Goal: Find specific page/section: Find specific page/section

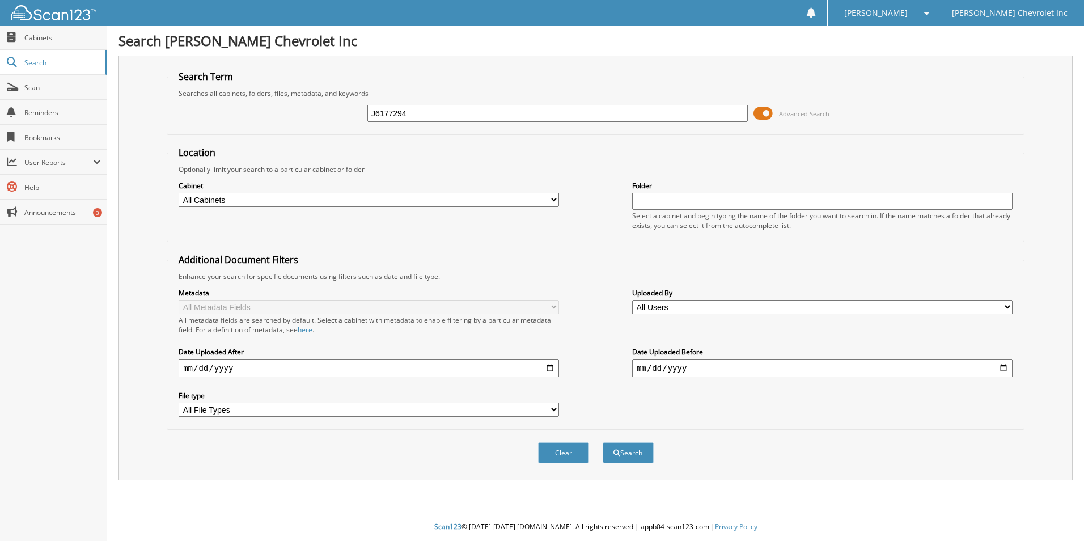
type input "J6177294"
click at [603, 442] on button "Search" at bounding box center [628, 452] width 51 height 21
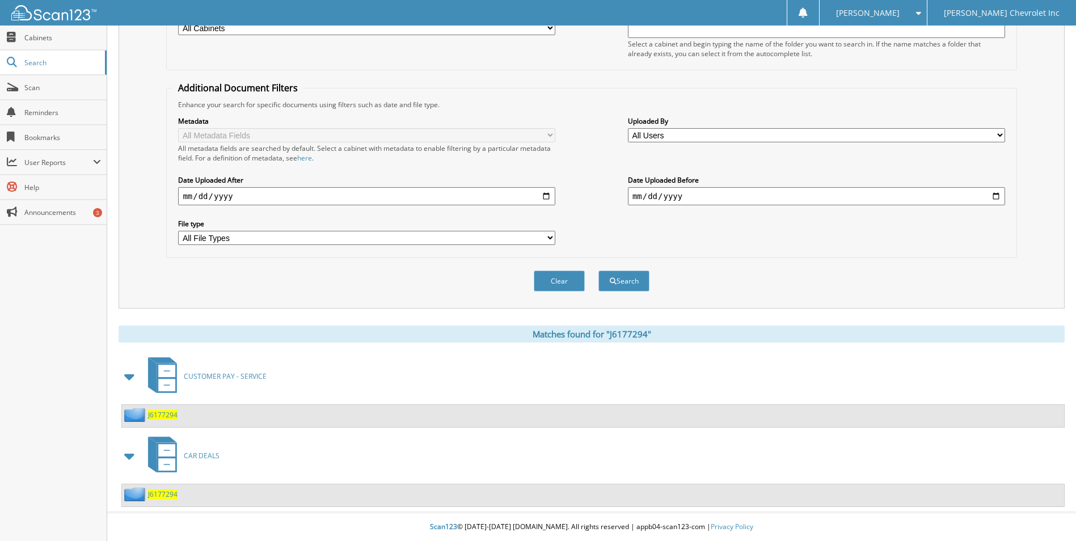
scroll to position [172, 0]
click at [199, 458] on span "CAR DEALS" at bounding box center [202, 456] width 36 height 10
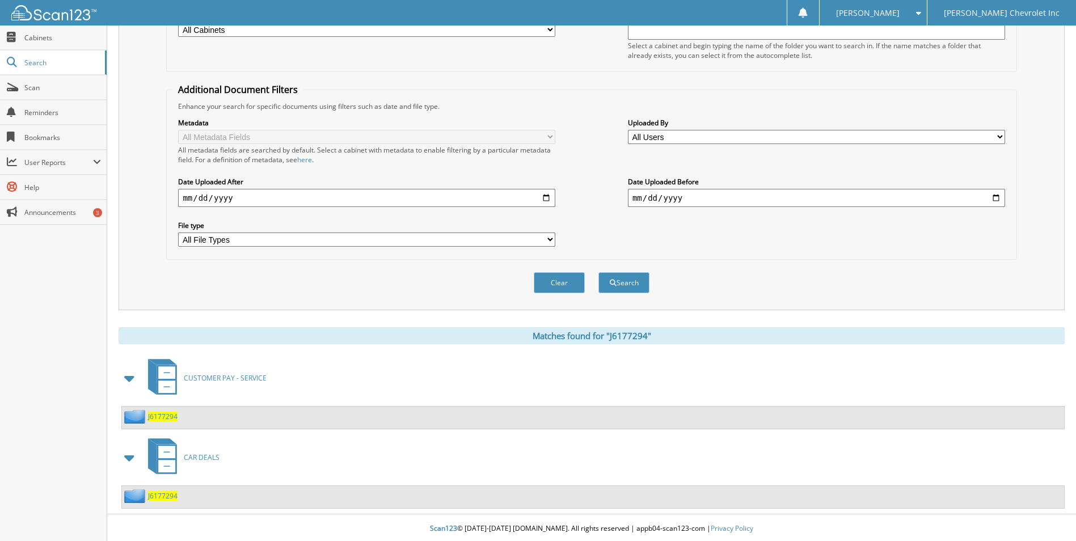
scroll to position [172, 0]
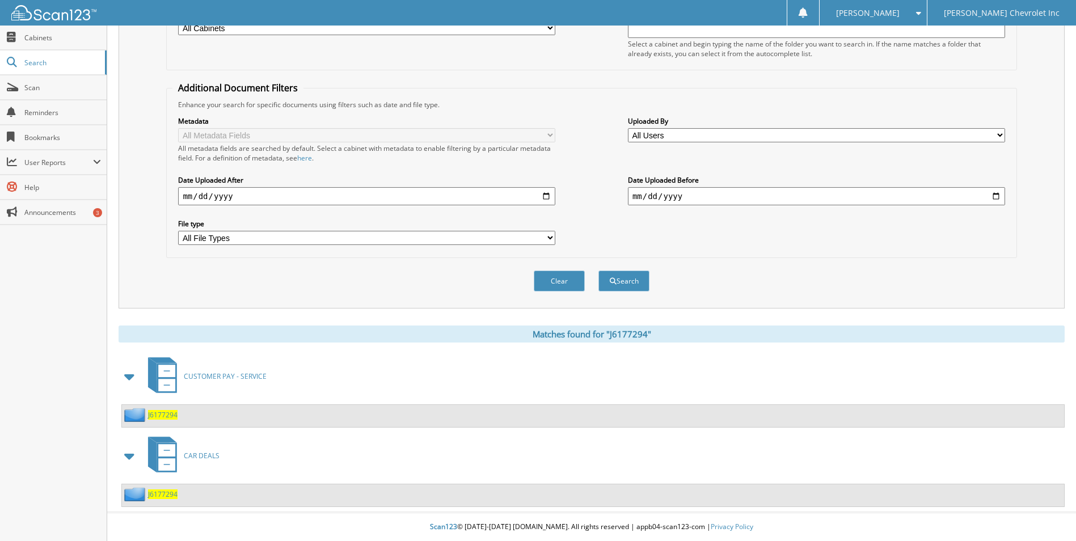
click at [163, 497] on span "J6177294" at bounding box center [162, 494] width 29 height 10
